Goal: Transaction & Acquisition: Obtain resource

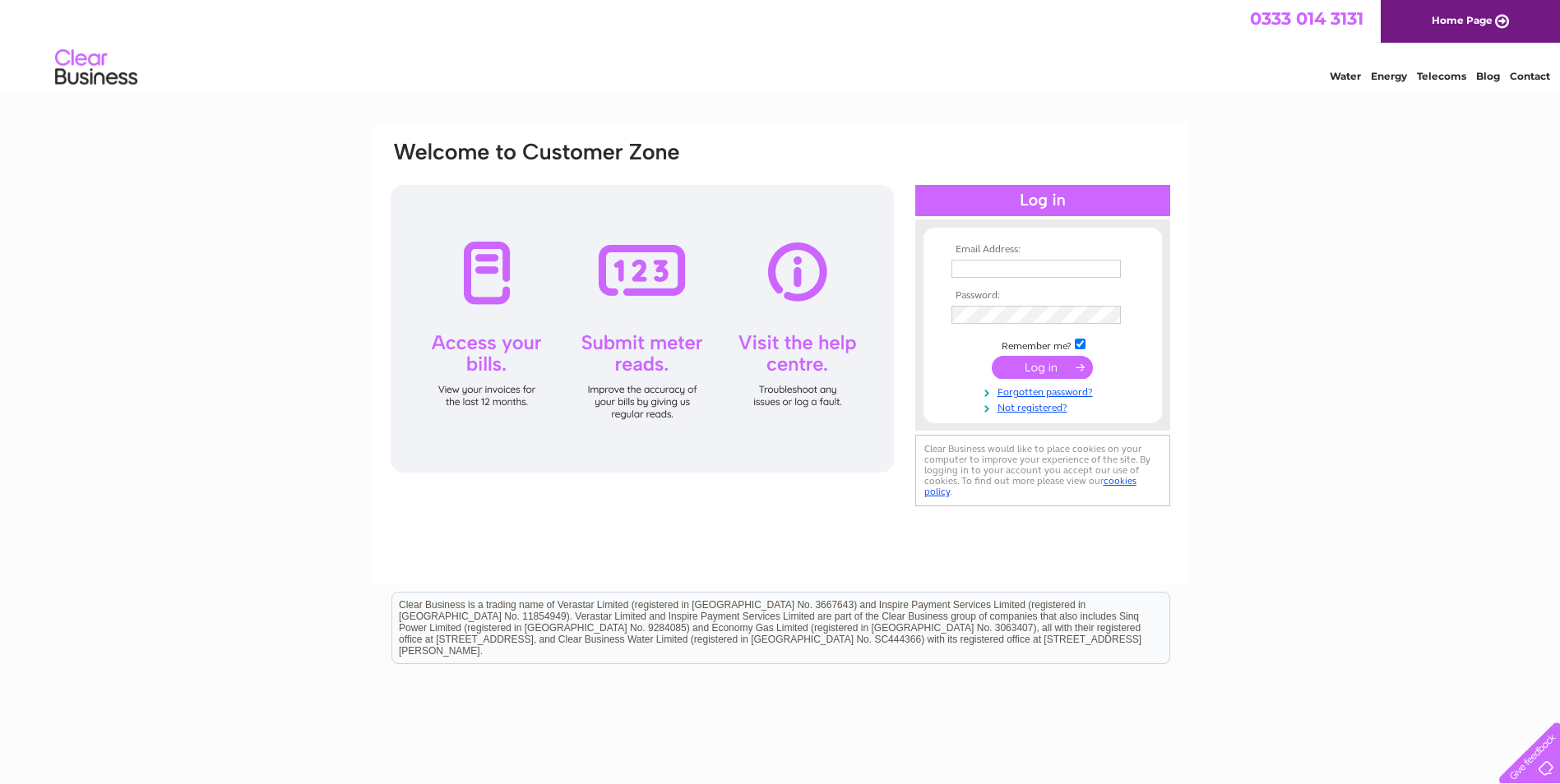
type input "[EMAIL_ADDRESS][DOMAIN_NAME]"
click at [1023, 375] on input "submit" at bounding box center [1042, 367] width 101 height 23
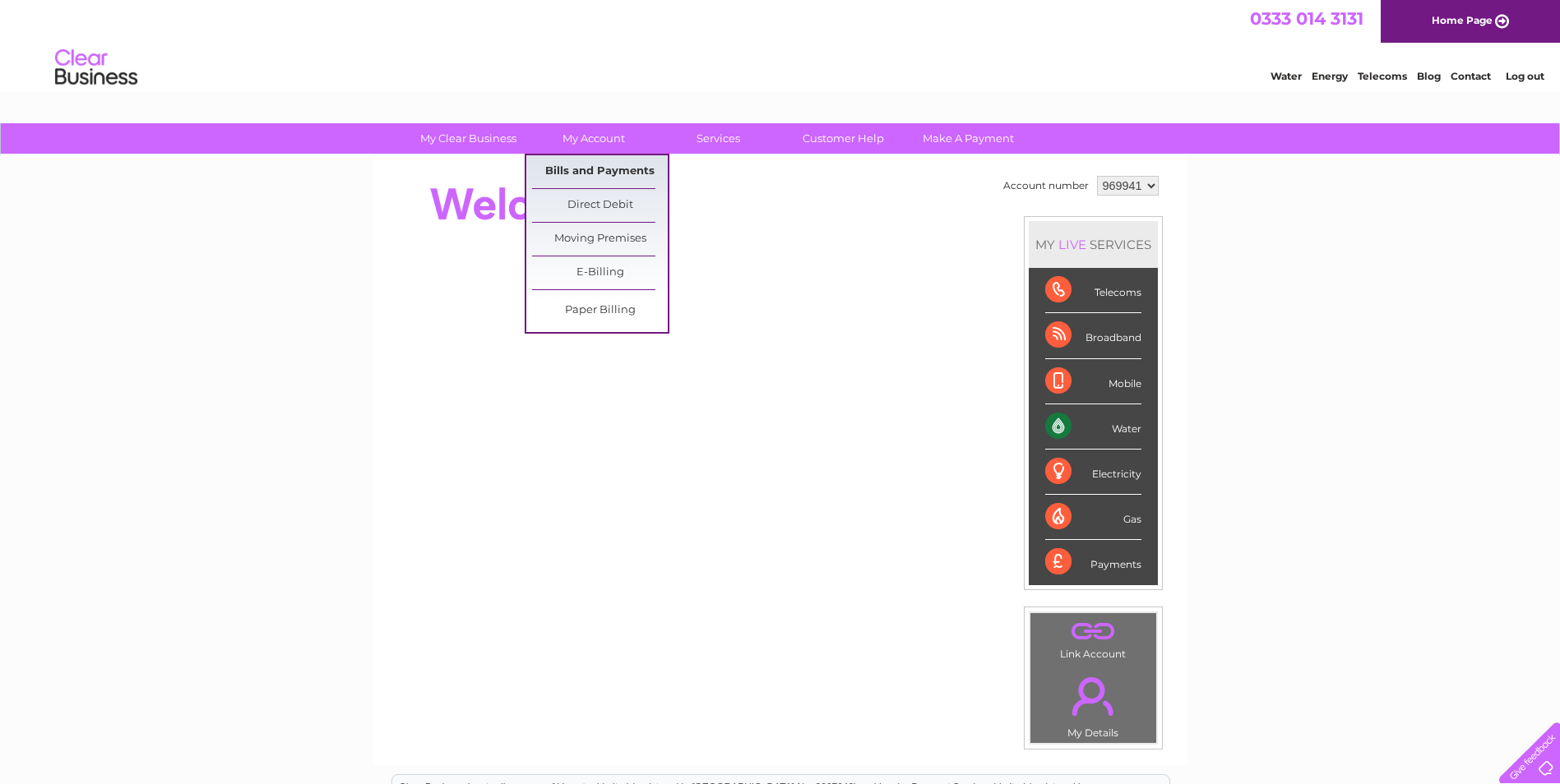
click at [605, 169] on link "Bills and Payments" at bounding box center [600, 171] width 135 height 33
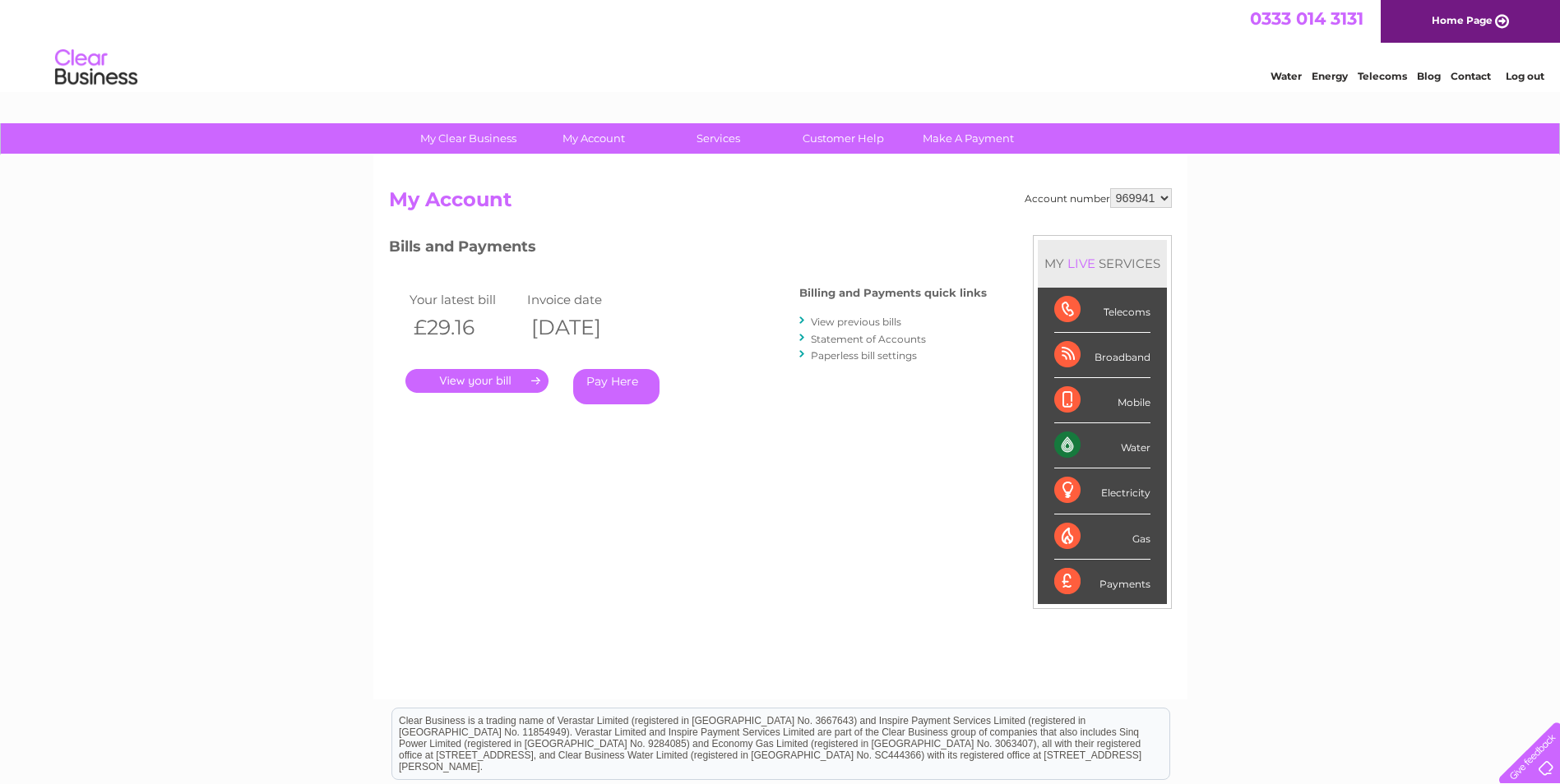
click at [851, 320] on link "View previous bills" at bounding box center [856, 322] width 91 height 13
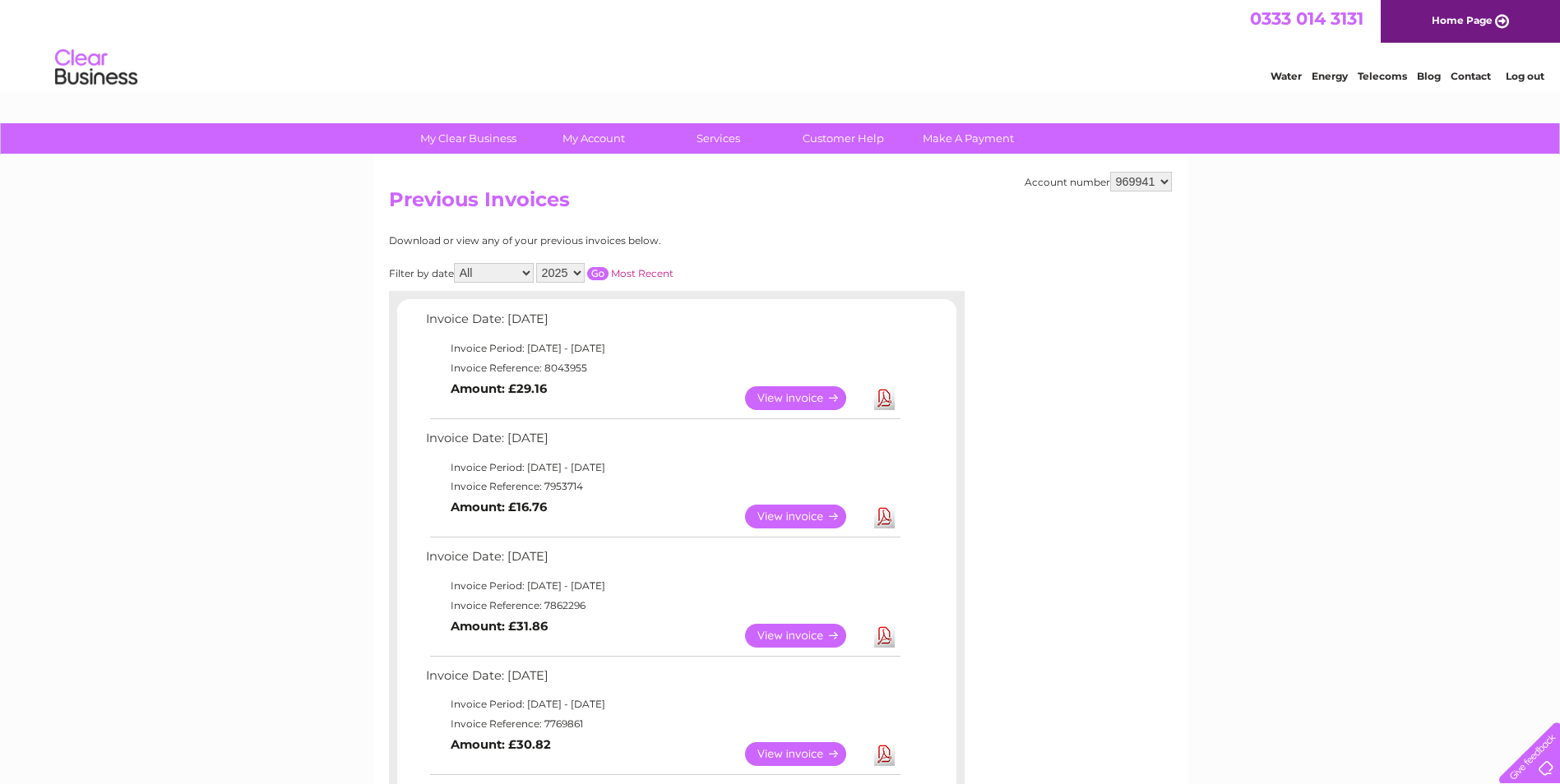
click at [827, 518] on link "View" at bounding box center [805, 516] width 121 height 24
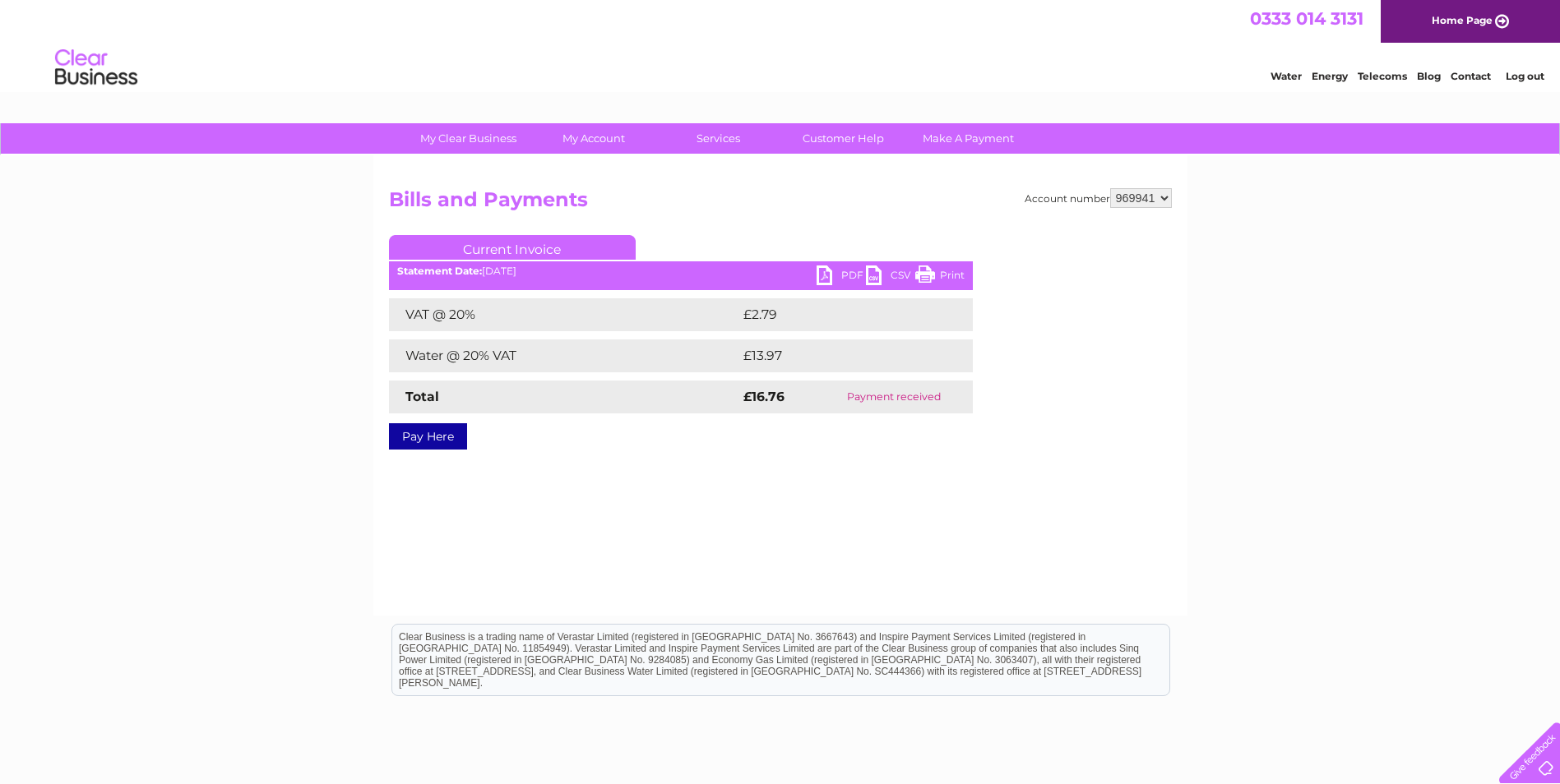
click at [827, 274] on link "PDF" at bounding box center [841, 277] width 49 height 24
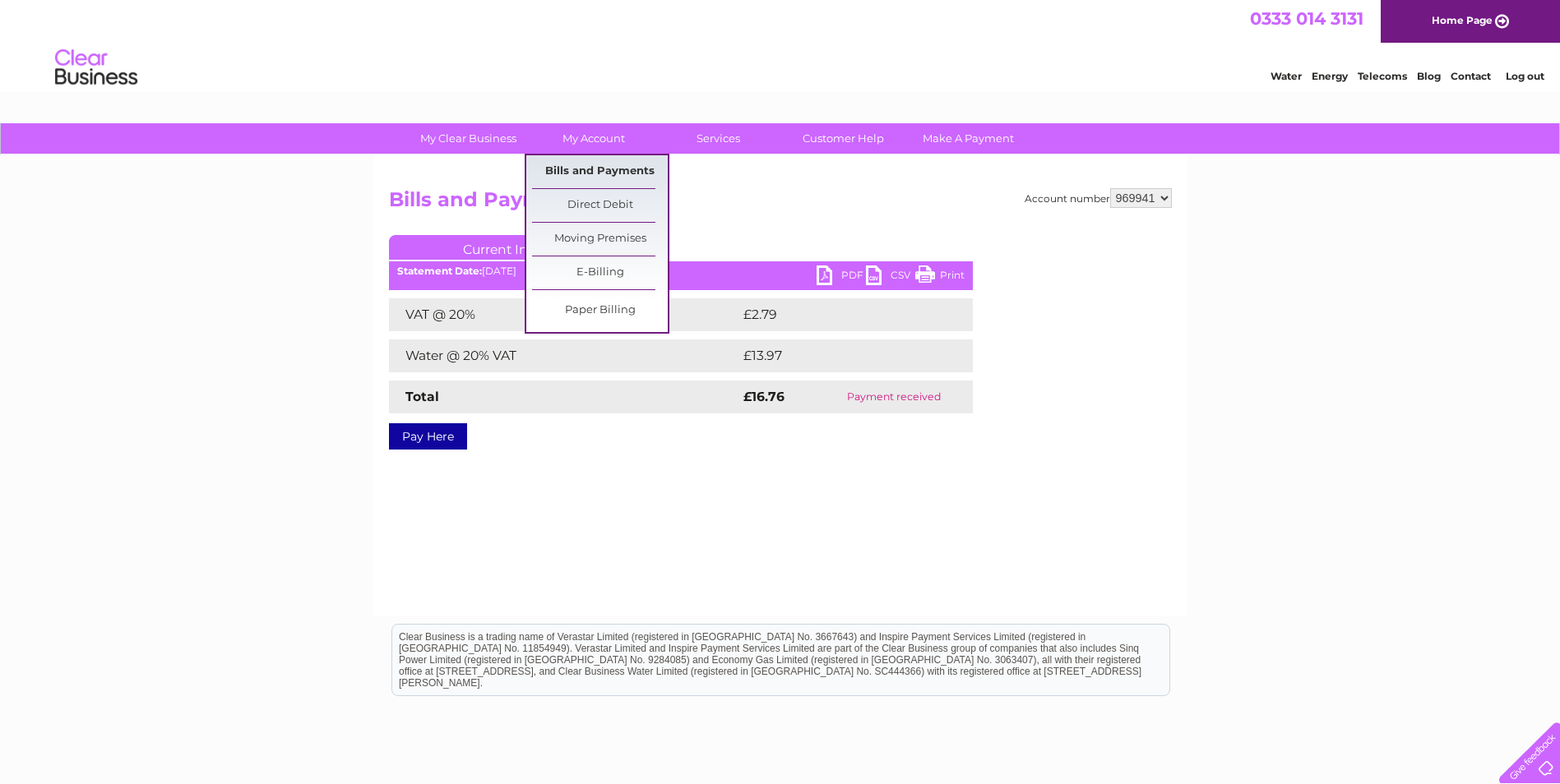
click at [580, 164] on link "Bills and Payments" at bounding box center [600, 171] width 135 height 33
